Goal: Use online tool/utility: Utilize a website feature to perform a specific function

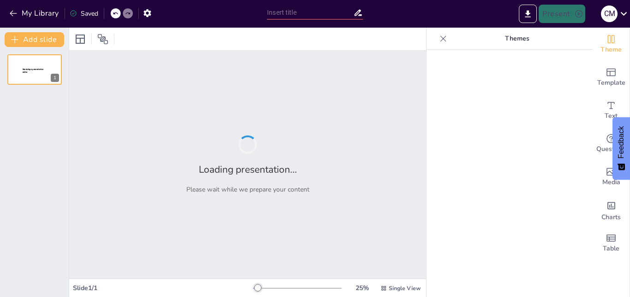
type input "La Mano de Obra: [PERSON_NAME] Fundamental en la Producción y su Impacto en los…"
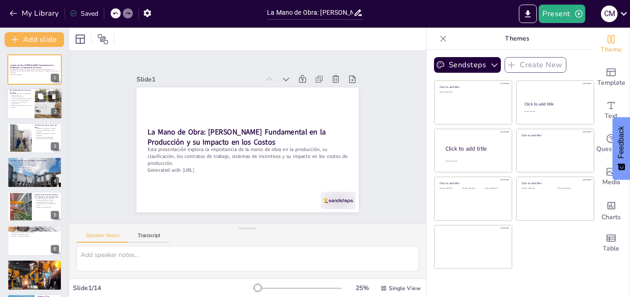
click at [38, 105] on div at bounding box center [48, 104] width 47 height 31
type textarea "Lo ipsu do sita consect adipiscing el seddo eiusmodtempor in ut laboreetdo, ma …"
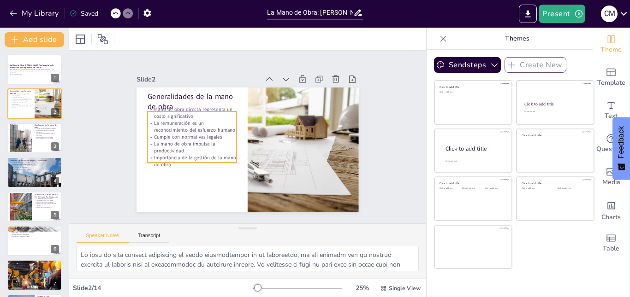
click at [181, 129] on p "La remuneración es un reconocimiento del esfuerzo humano" at bounding box center [192, 127] width 89 height 14
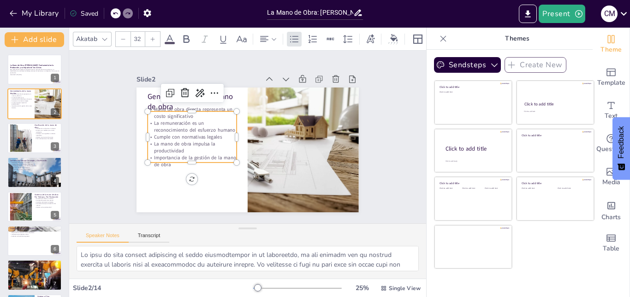
click at [157, 163] on p "Importancia de la gestión de la mano de obra" at bounding box center [190, 155] width 90 height 23
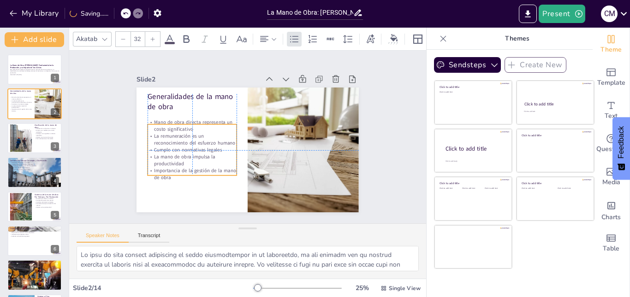
drag, startPoint x: 195, startPoint y: 129, endPoint x: 196, endPoint y: 140, distance: 11.6
click at [196, 140] on p "La remuneración es un reconocimiento del esfuerzo humano" at bounding box center [192, 133] width 90 height 23
type input "48"
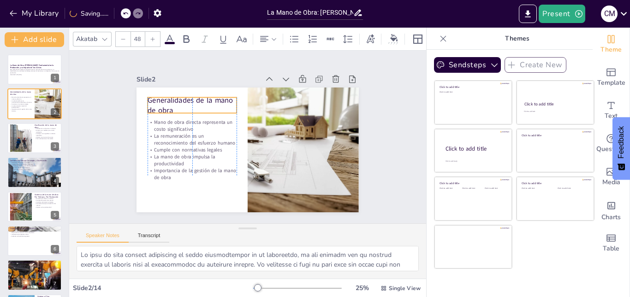
click at [148, 100] on p "Generalidades de la mano de obra" at bounding box center [192, 105] width 89 height 21
click at [37, 142] on div at bounding box center [34, 138] width 55 height 31
type textarea "Lo ipsumdolorsit am co adip el sedd ei temporin u laboreetdo ma aliquaenima min…"
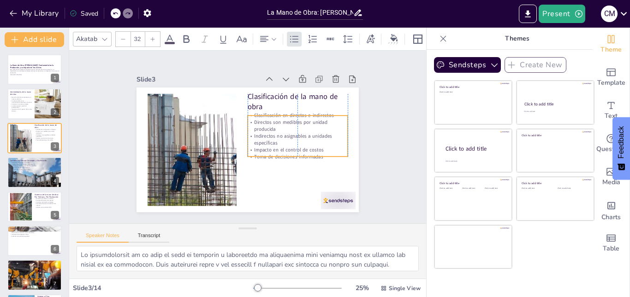
click at [298, 133] on p "Indirectos no asignables a unidades específicas" at bounding box center [297, 145] width 101 height 24
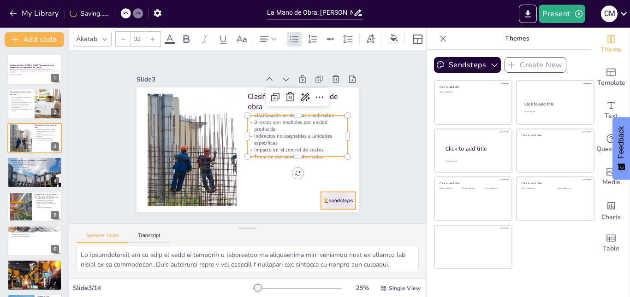
click at [329, 192] on div at bounding box center [338, 201] width 35 height 18
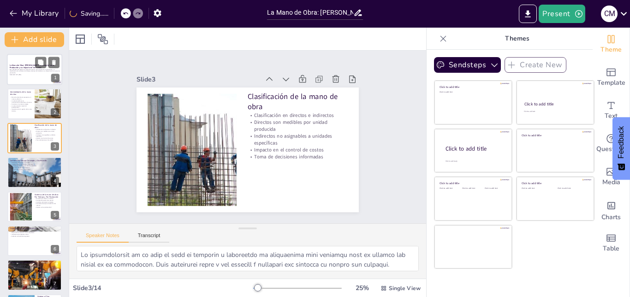
click at [37, 74] on p "Generated with [URL]" at bounding box center [35, 75] width 50 height 2
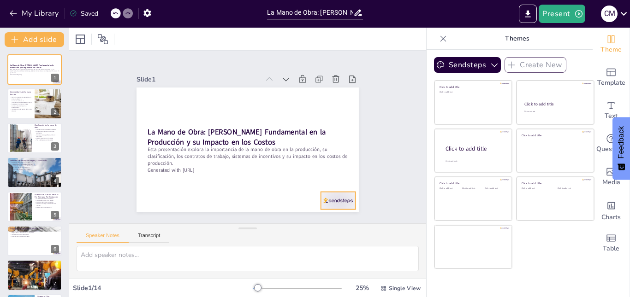
click at [336, 201] on div at bounding box center [331, 210] width 36 height 21
click at [39, 104] on div at bounding box center [48, 104] width 47 height 31
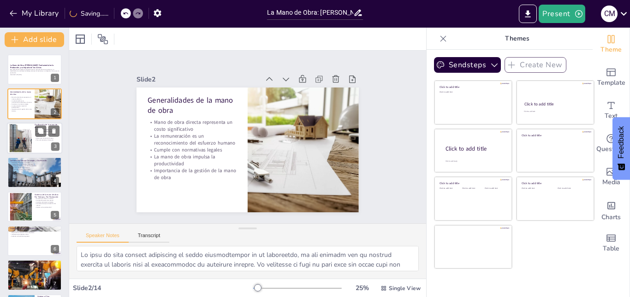
click at [41, 142] on div at bounding box center [34, 138] width 55 height 31
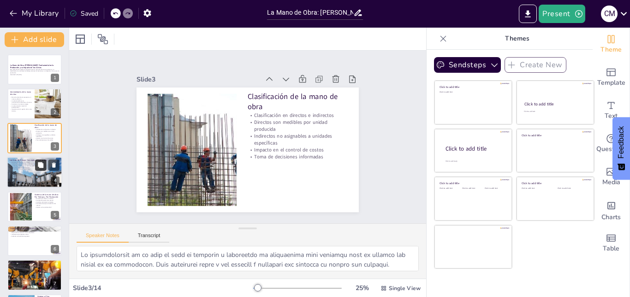
click at [35, 166] on button at bounding box center [40, 165] width 11 height 11
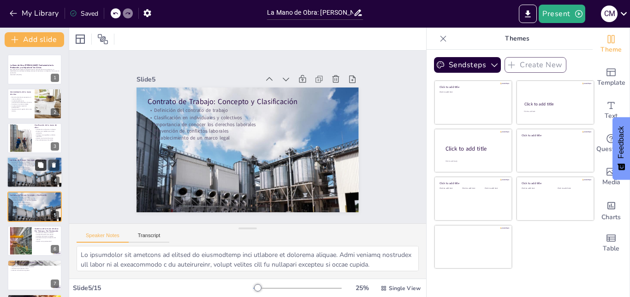
scroll to position [35, 0]
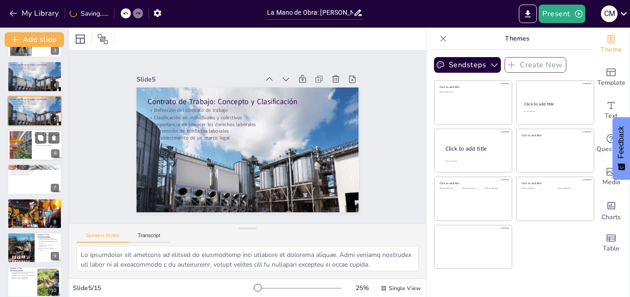
click at [23, 149] on div at bounding box center [21, 145] width 42 height 28
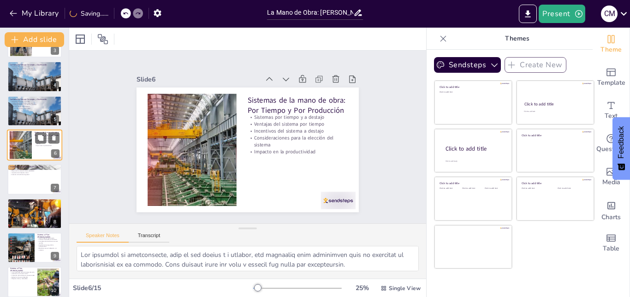
scroll to position [69, 0]
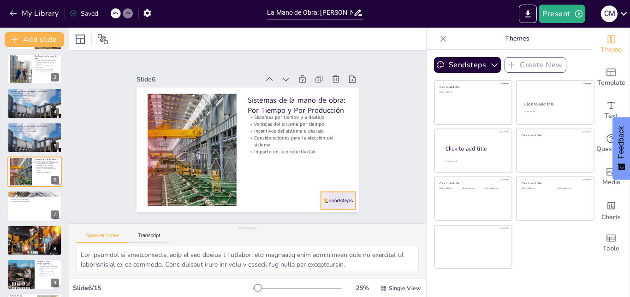
click at [331, 200] on div at bounding box center [331, 210] width 36 height 21
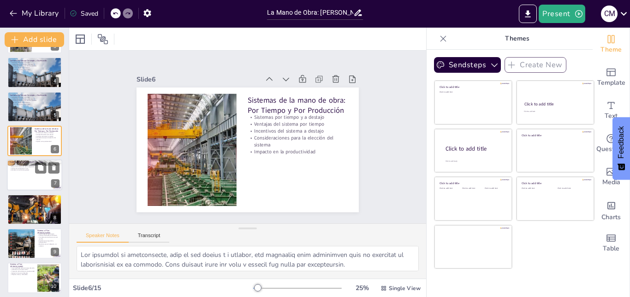
click at [21, 170] on p "Aumento en la eficiencia general" at bounding box center [35, 171] width 50 height 2
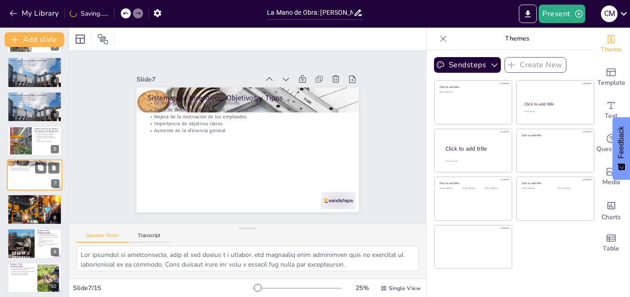
type textarea "Los sistemas de incentivos tienen como objetivo principal mejorar la producción…"
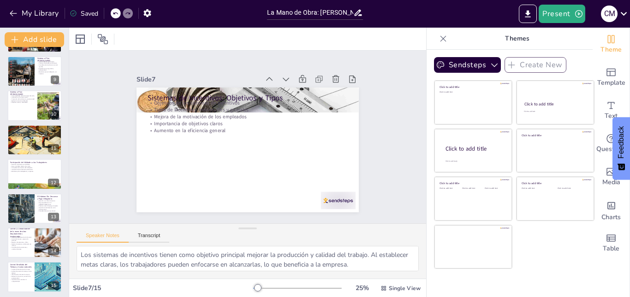
scroll to position [275, 0]
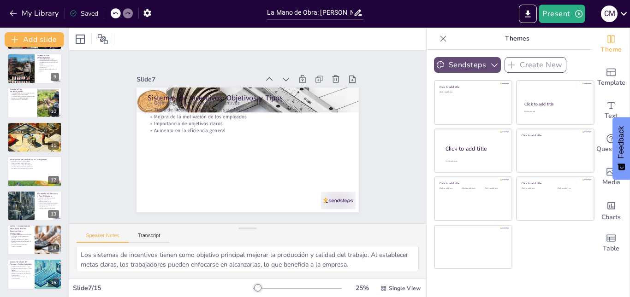
click at [474, 60] on button "Sendsteps" at bounding box center [467, 65] width 67 height 16
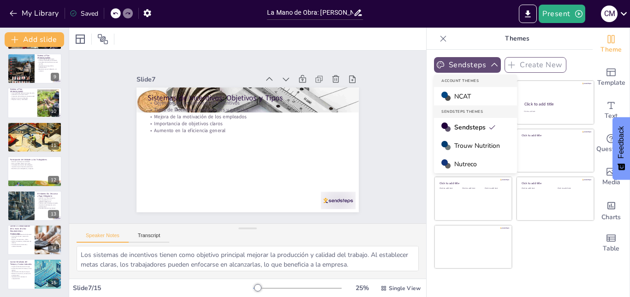
click at [474, 61] on button "Sendsteps" at bounding box center [467, 65] width 67 height 16
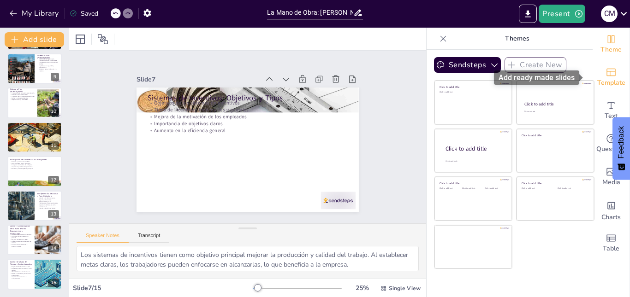
click at [608, 77] on icon "Add ready made slides" at bounding box center [610, 72] width 11 height 11
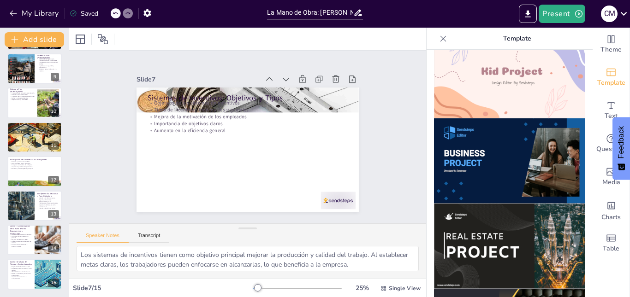
scroll to position [616, 0]
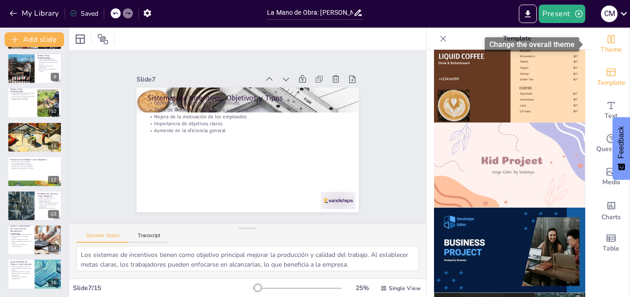
click at [609, 49] on span "Theme" at bounding box center [610, 50] width 21 height 10
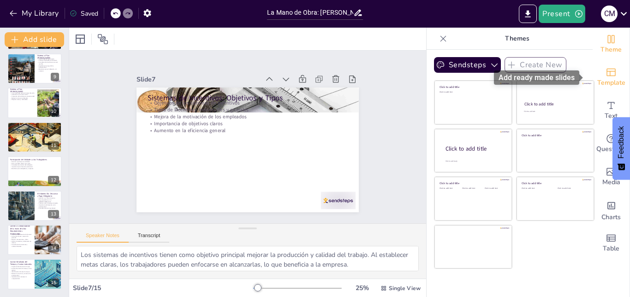
click at [606, 76] on icon "Add ready made slides" at bounding box center [610, 73] width 9 height 8
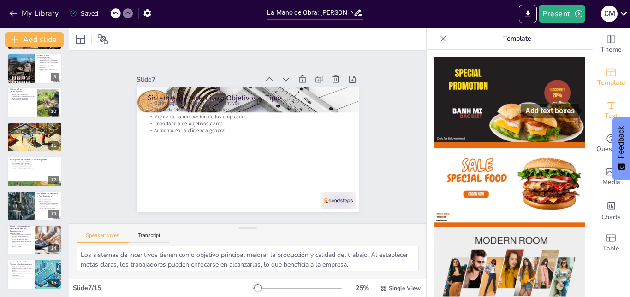
click at [606, 107] on icon "Add text boxes" at bounding box center [610, 105] width 11 height 11
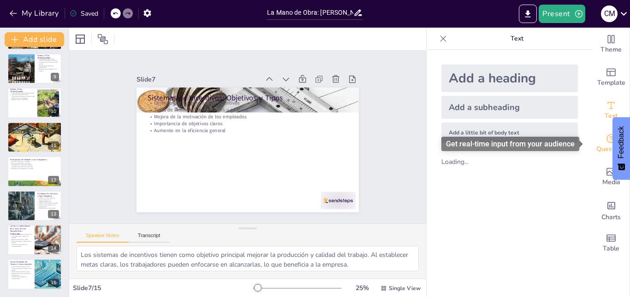
click at [601, 147] on span "Questions" at bounding box center [611, 149] width 30 height 10
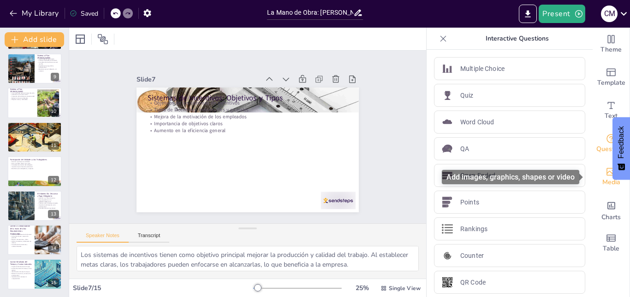
click at [606, 173] on icon "Add images, graphics, shapes or video" at bounding box center [610, 172] width 9 height 8
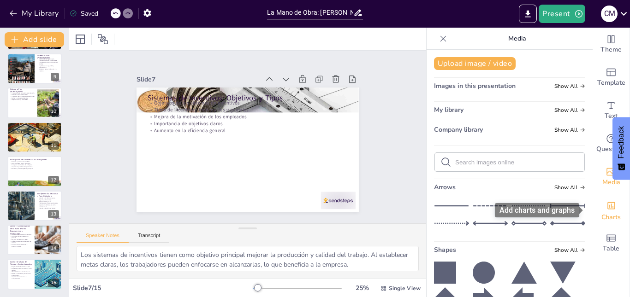
click at [606, 198] on div "Add charts and graphs" at bounding box center [611, 205] width 10 height 15
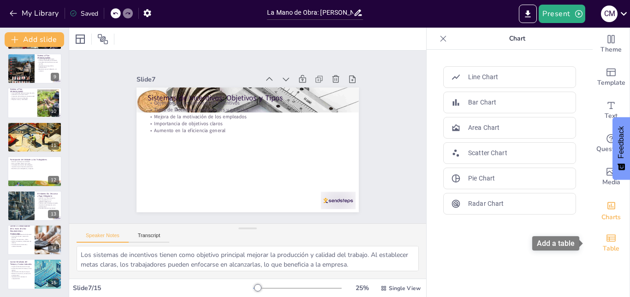
click at [606, 233] on icon "Add a table" at bounding box center [610, 238] width 11 height 11
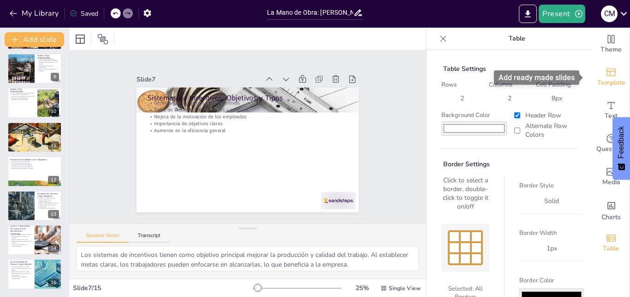
click at [609, 74] on icon "Add ready made slides" at bounding box center [610, 72] width 11 height 11
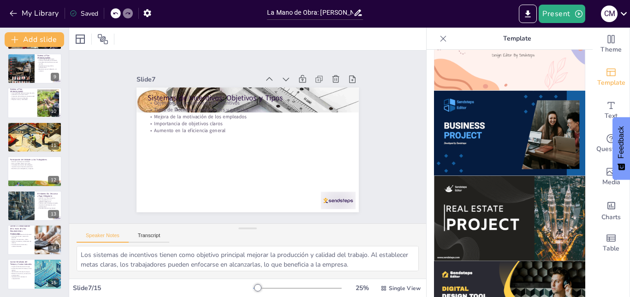
scroll to position [738, 0]
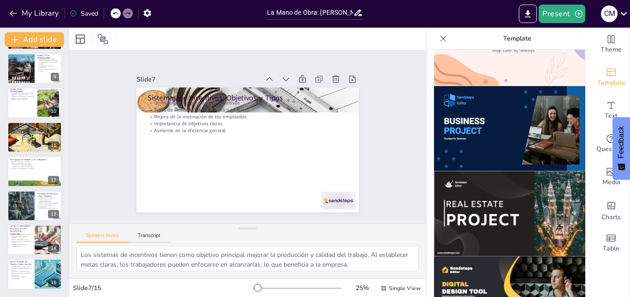
click at [492, 106] on img at bounding box center [509, 128] width 151 height 85
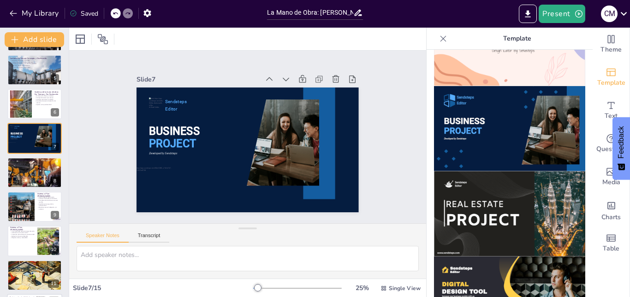
scroll to position [122, 0]
